Goal: Task Accomplishment & Management: Manage account settings

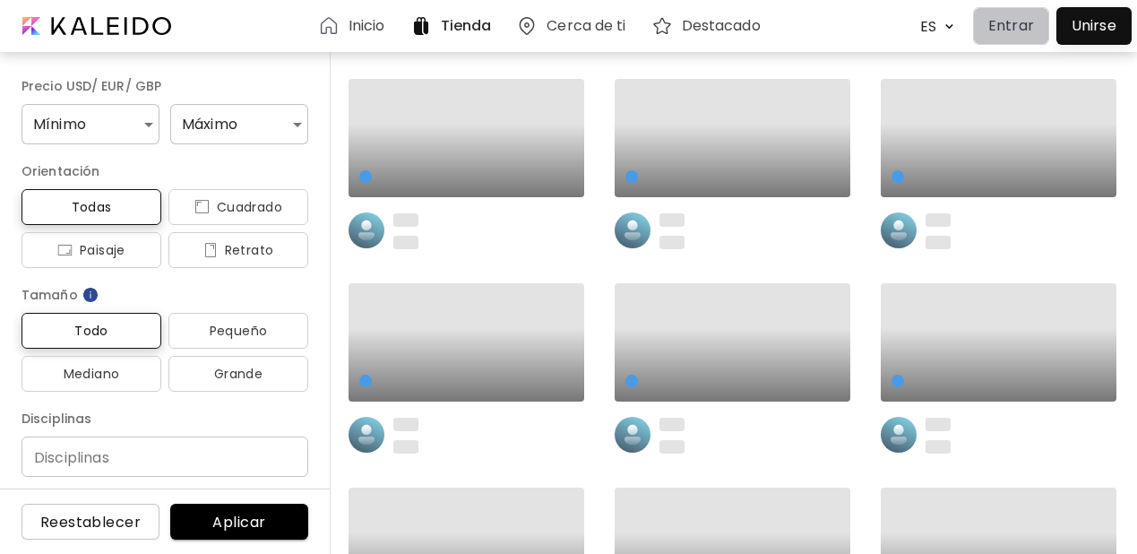
click at [993, 27] on p "Entrar" at bounding box center [1011, 25] width 46 height 21
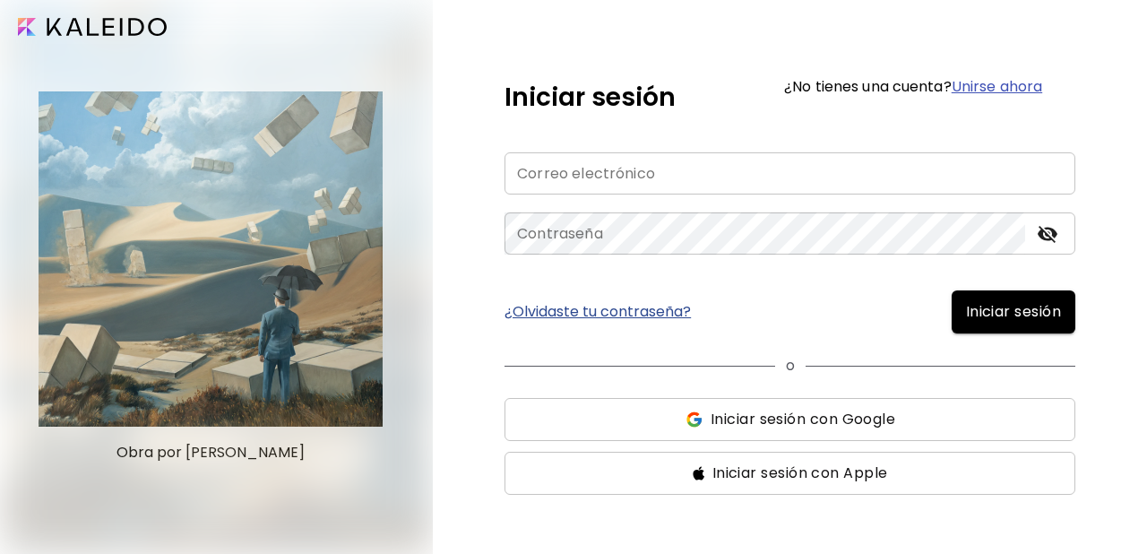
type input "**********"
click at [974, 314] on span "Iniciar sesión" at bounding box center [1013, 311] width 95 height 21
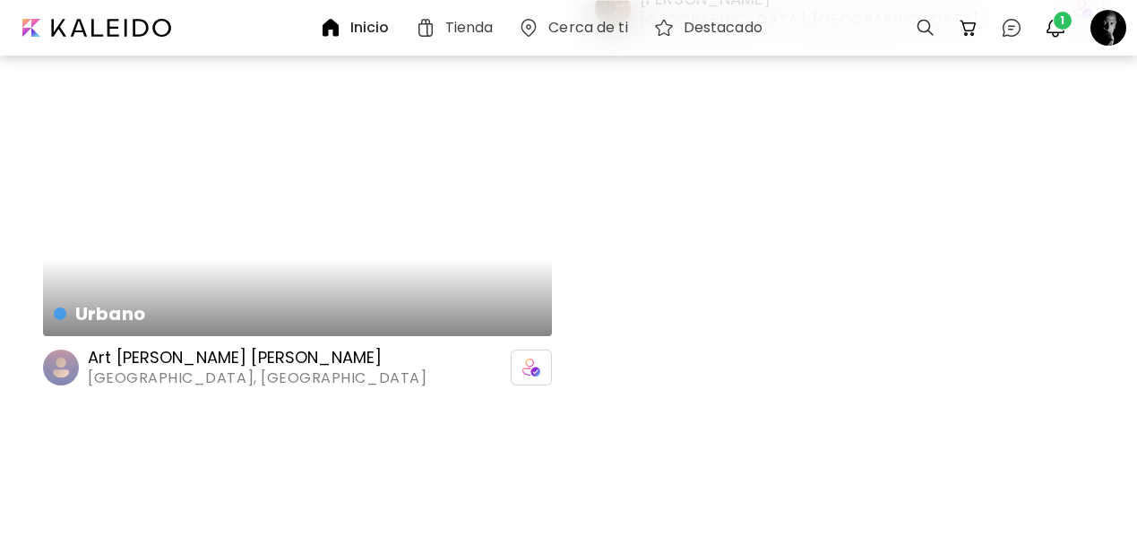
scroll to position [1311, 0]
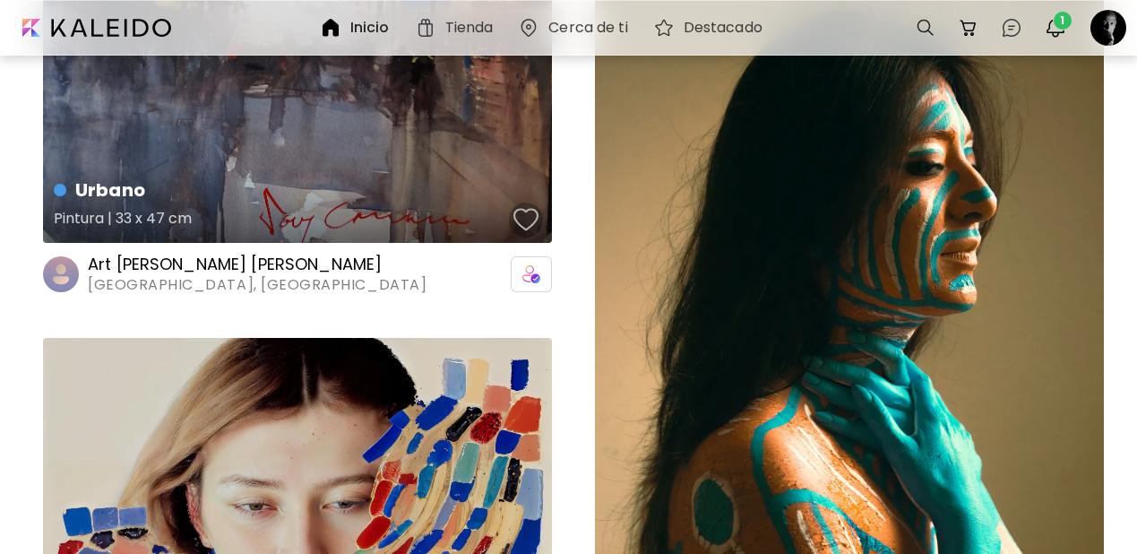
click at [524, 206] on div "button" at bounding box center [525, 219] width 25 height 27
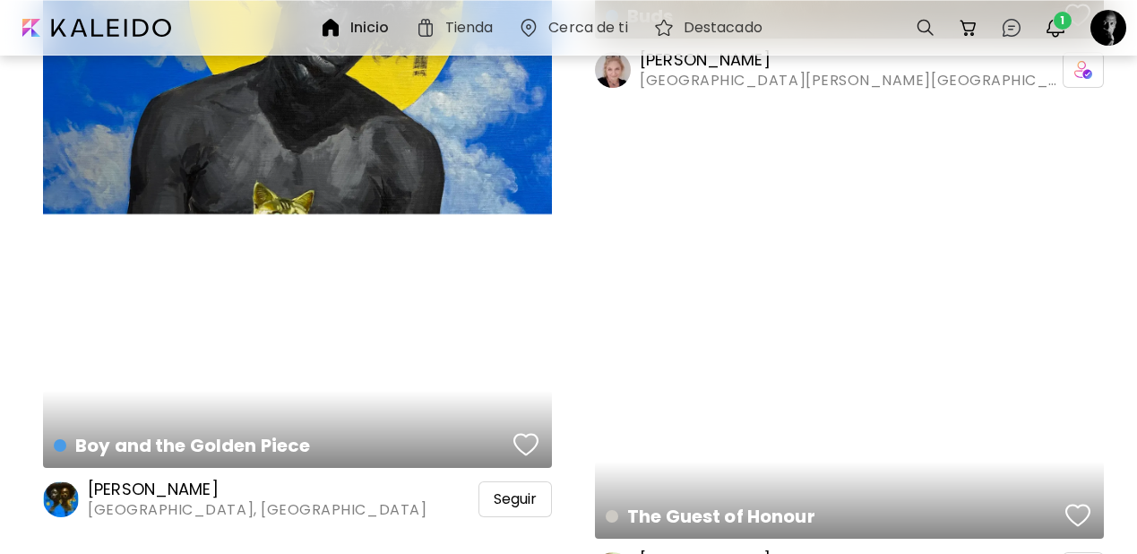
scroll to position [7715, 0]
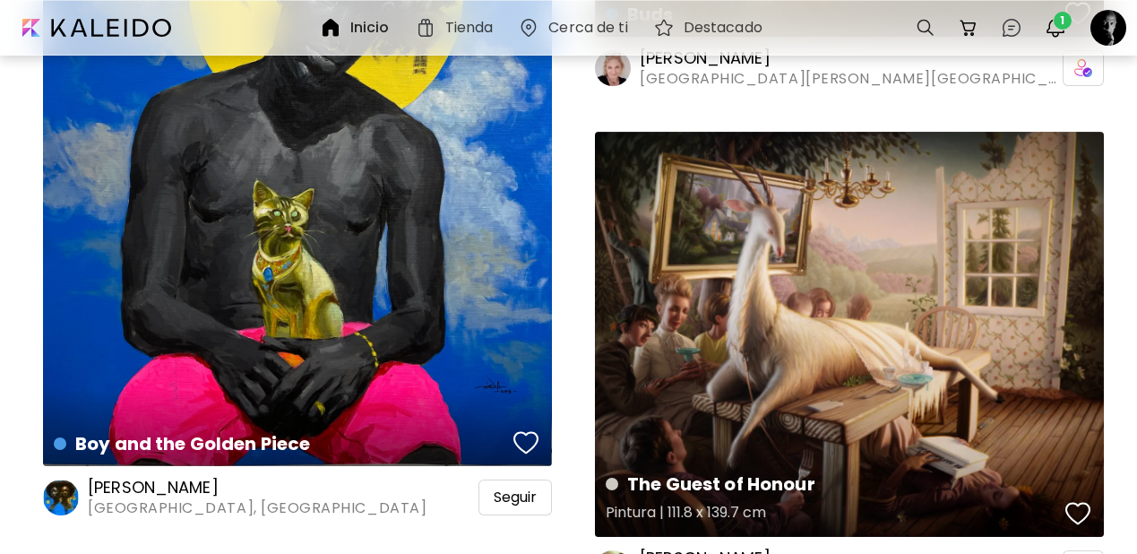
click at [1073, 500] on div "button" at bounding box center [1077, 513] width 25 height 27
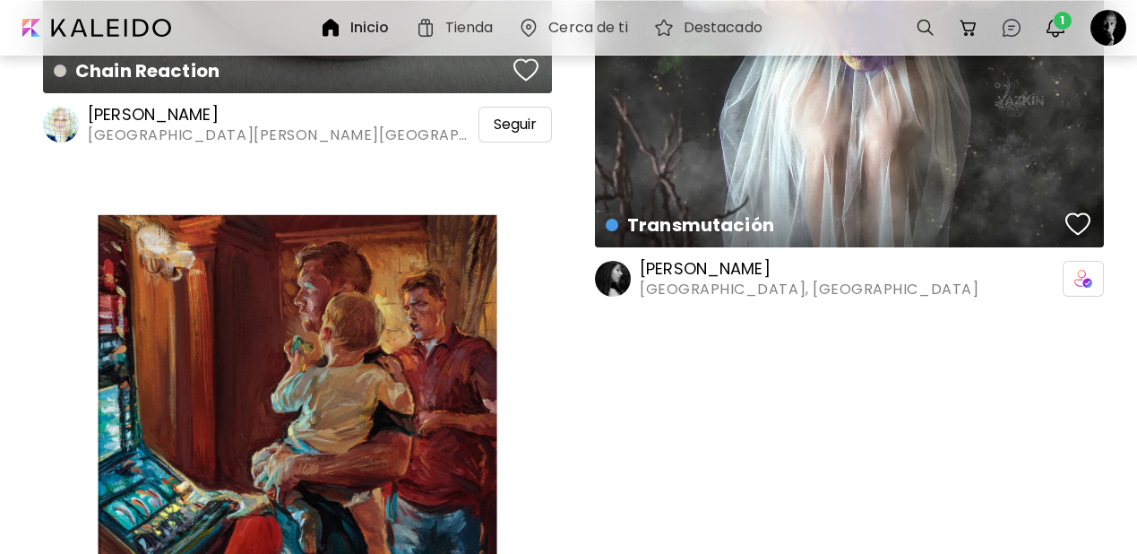
scroll to position [15105, 0]
